Goal: Find specific page/section: Find specific page/section

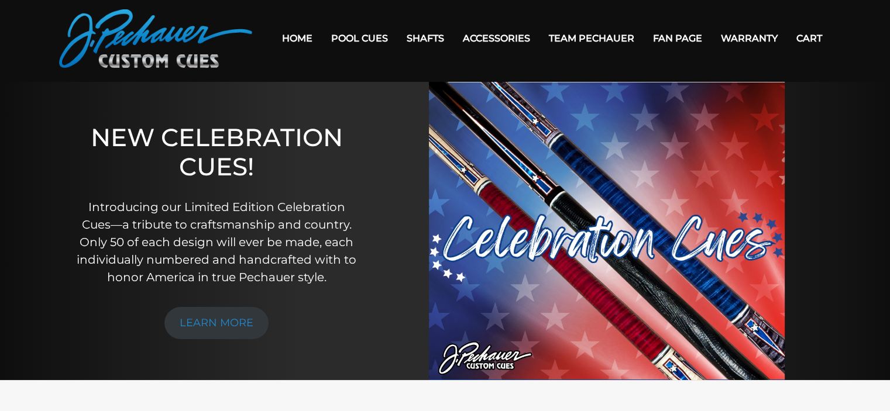
scroll to position [34, 0]
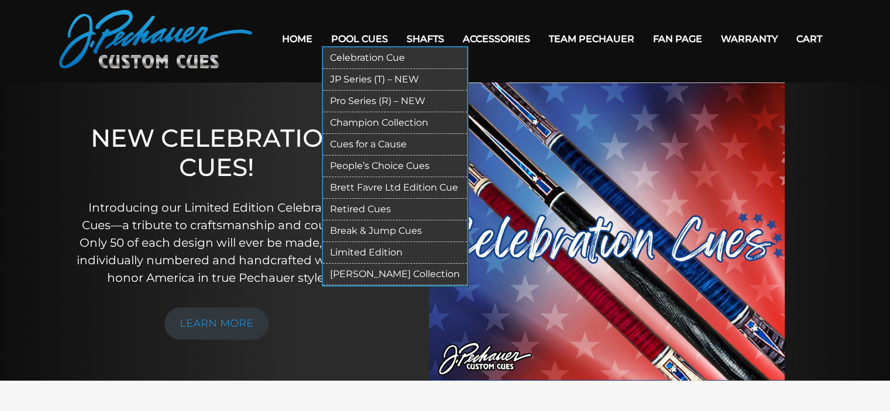
click at [374, 205] on link "Retired Cues" at bounding box center [395, 210] width 144 height 22
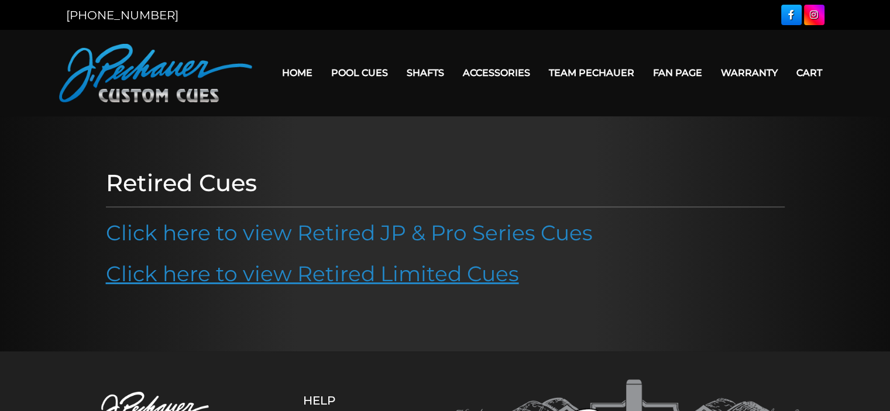
click at [349, 269] on link "Click here to view Retired Limited Cues" at bounding box center [312, 274] width 413 height 26
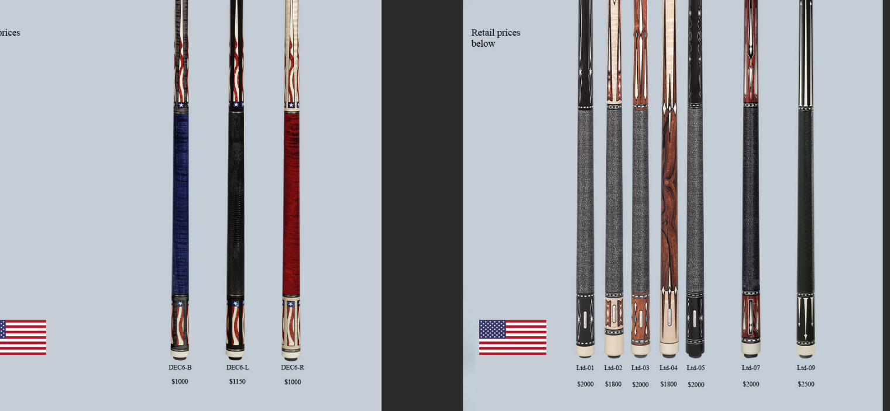
scroll to position [109, 0]
